Goal: Ask a question: Seek information or help from site administrators or community

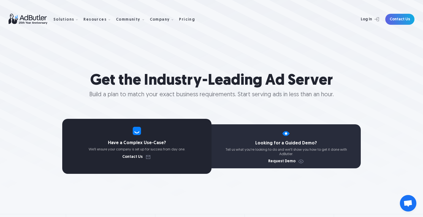
scroll to position [3, 0]
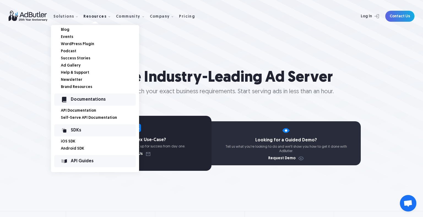
click at [76, 44] on link "WordPress Plugin" at bounding box center [100, 44] width 78 height 4
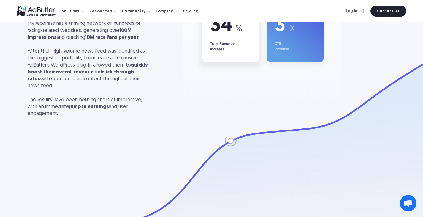
scroll to position [1390, 0]
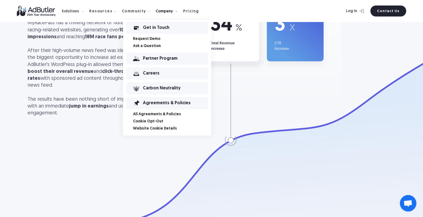
click at [144, 46] on link "Ask a Question" at bounding box center [172, 46] width 78 height 4
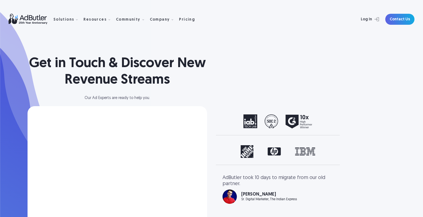
select select "[GEOGRAPHIC_DATA]"
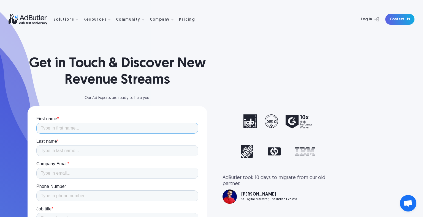
click at [112, 128] on input "First name *" at bounding box center [117, 128] width 162 height 11
type input "Victor"
click at [91, 146] on input "Last name *" at bounding box center [117, 150] width 162 height 11
type input "Ramirez"
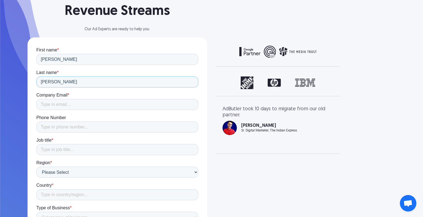
scroll to position [92, 0]
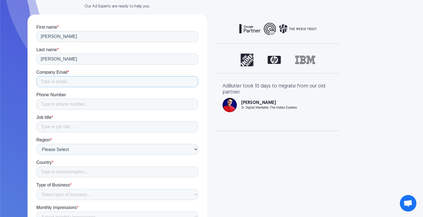
click at [100, 81] on input "Company Email *" at bounding box center [117, 81] width 162 height 11
type input "vhr@victorhenry.com"
click at [92, 105] on input "Phone Number" at bounding box center [117, 104] width 162 height 11
type input "14168879533"
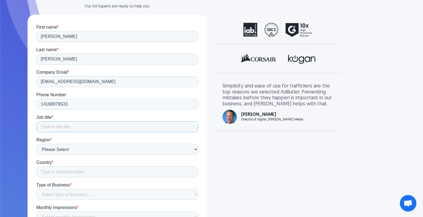
click at [85, 125] on input "Job title *" at bounding box center [117, 126] width 162 height 11
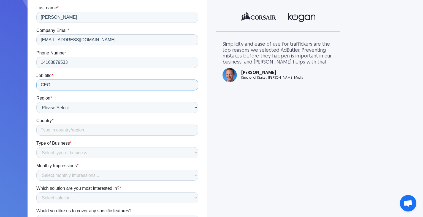
scroll to position [169, 0]
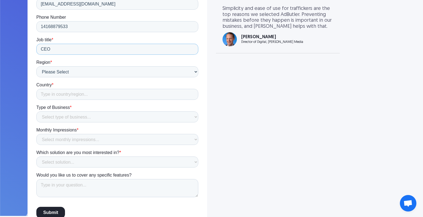
type input "CEO"
click at [90, 93] on input "Country *" at bounding box center [117, 94] width 162 height 11
type input "Canada"
click at [81, 113] on select "Select type of business... Publisher Advertiser Brand Agency Network SSP DSP Ex…" at bounding box center [117, 117] width 162 height 11
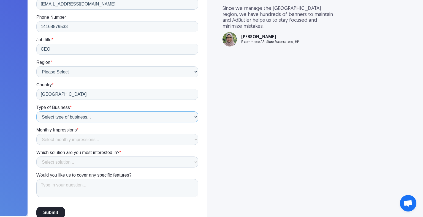
select select "Publisher"
click at [36, 123] on select "Select type of business... Publisher Advertiser Brand Agency Network SSP DSP Ex…" at bounding box center [117, 117] width 162 height 11
click at [77, 137] on select "Select monthly impressions... Less than 1 million 1 - 10 million 10 - 100 milli…" at bounding box center [117, 139] width 162 height 11
select select "Less than 1 million"
click at [36, 145] on select "Select monthly impressions... Less than 1 million 1 - 10 million 10 - 100 milli…" at bounding box center [117, 139] width 162 height 11
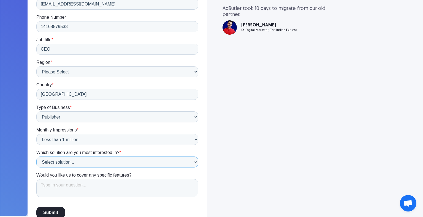
click at [94, 163] on select "Select solution... Display Ad Server Supply-Side Programmatic Video Ad Server M…" at bounding box center [117, 162] width 162 height 11
select select "Not Sure"
click at [36, 168] on select "Select solution... Display Ad Server Supply-Side Programmatic Video Ad Server M…" at bounding box center [117, 162] width 162 height 11
click at [51, 213] on input "Submit" at bounding box center [50, 213] width 29 height 12
